Goal: Complete application form: Complete application form

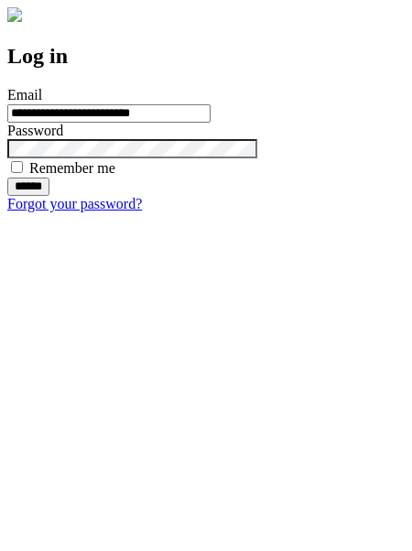
type input "**********"
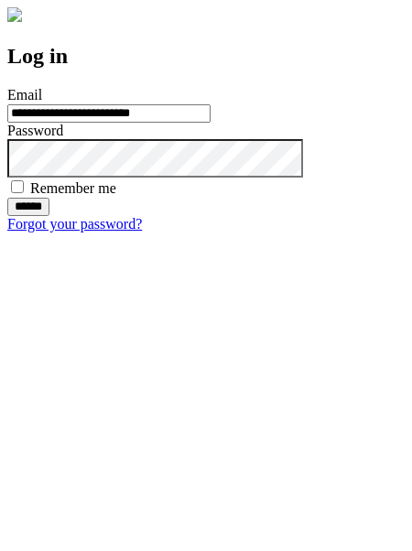
click at [49, 216] on input "******" at bounding box center [28, 207] width 42 height 18
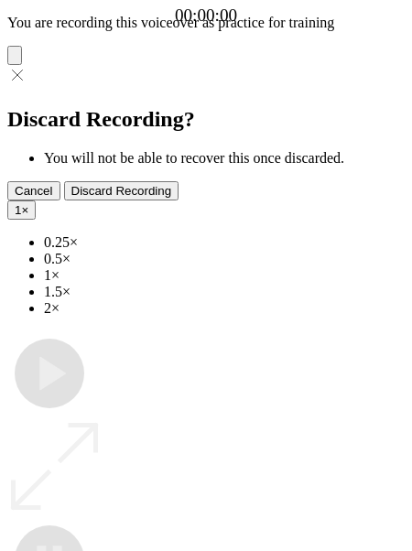
type input "**********"
